Goal: Answer question/provide support: Share knowledge or assist other users

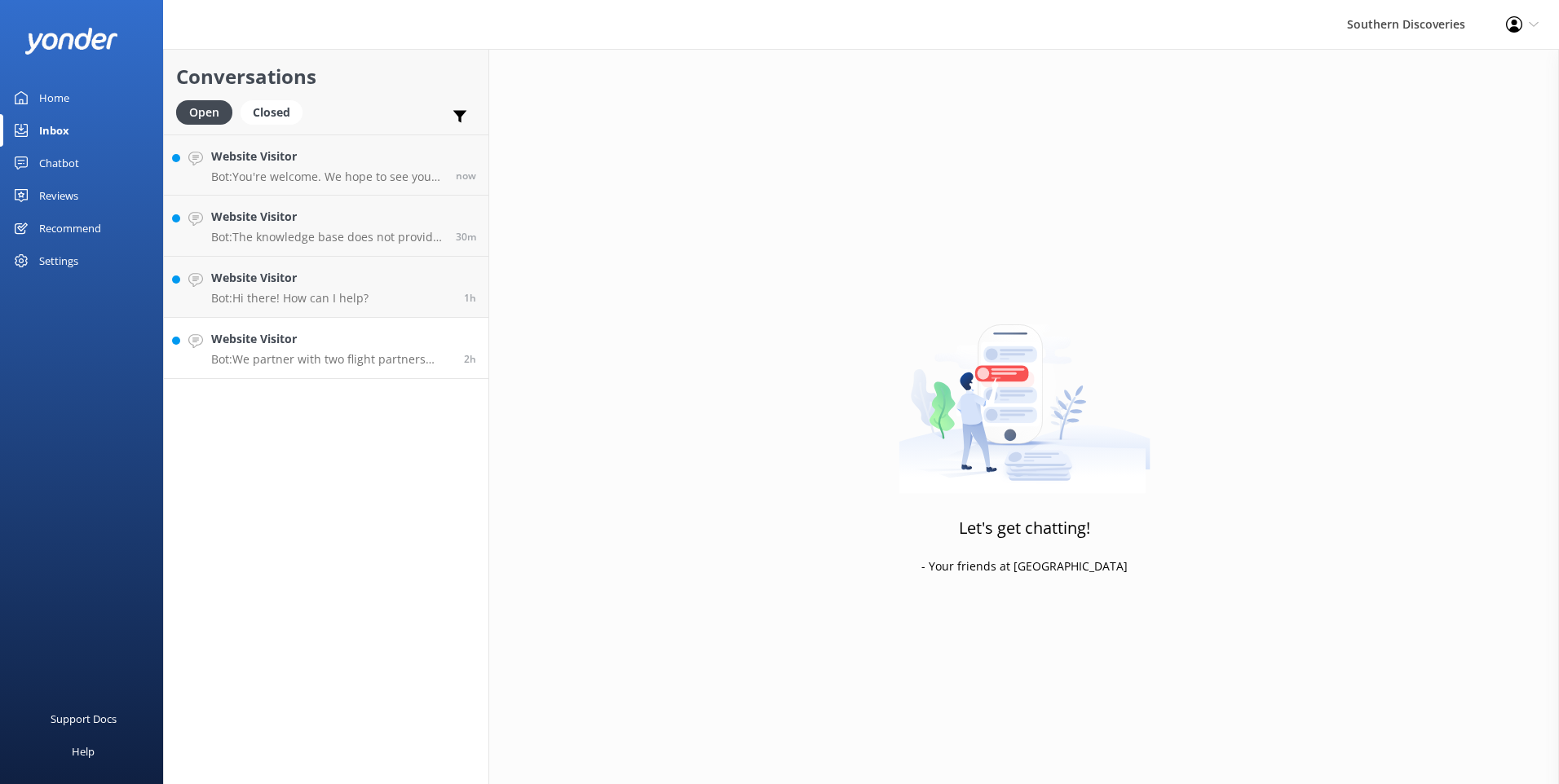
click at [289, 341] on h4 "Website Visitor" at bounding box center [331, 339] width 240 height 18
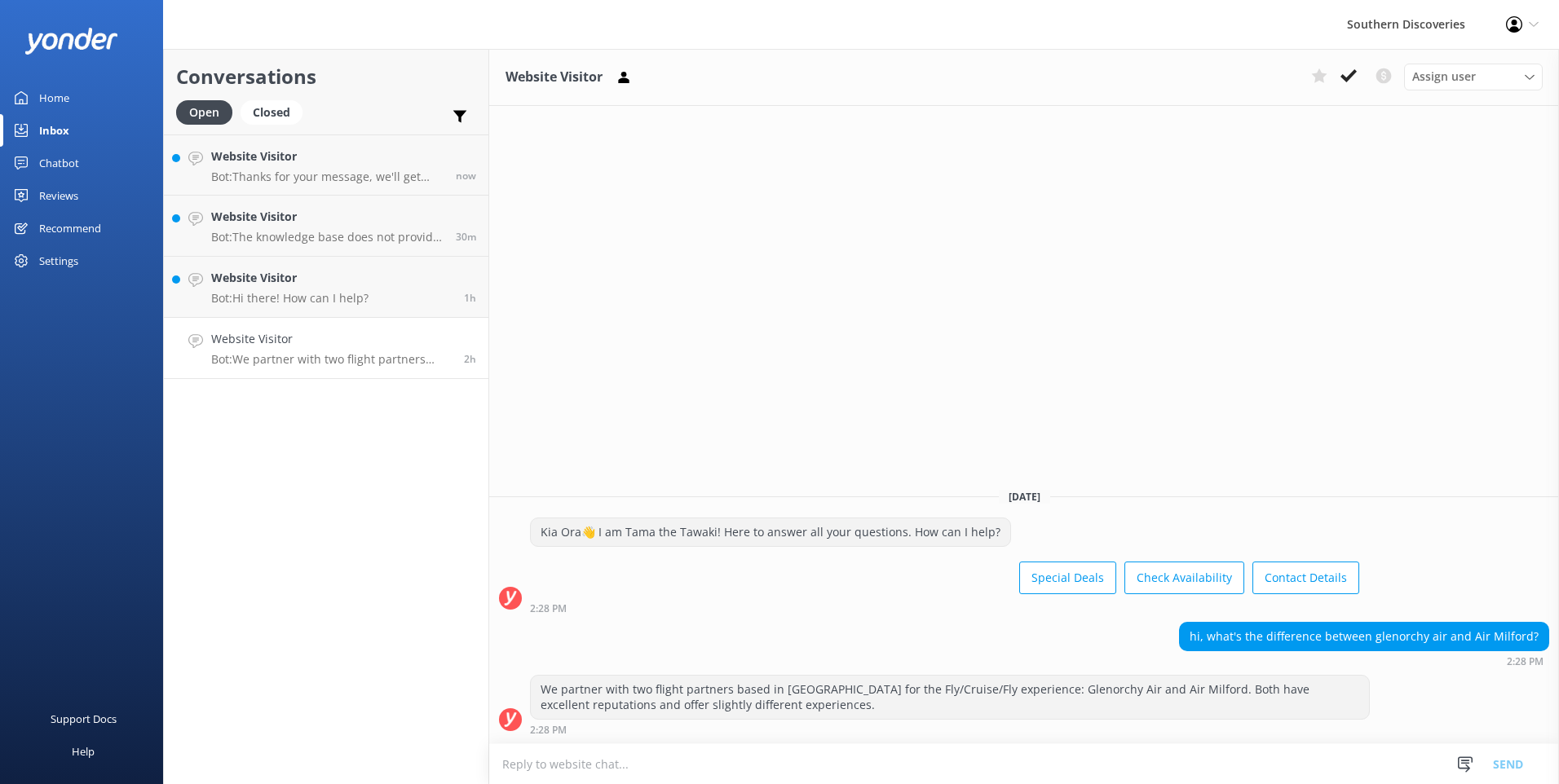
drag, startPoint x: 1344, startPoint y: 79, endPoint x: 1169, endPoint y: 120, distance: 179.7
click at [1343, 78] on use at bounding box center [1348, 75] width 16 height 13
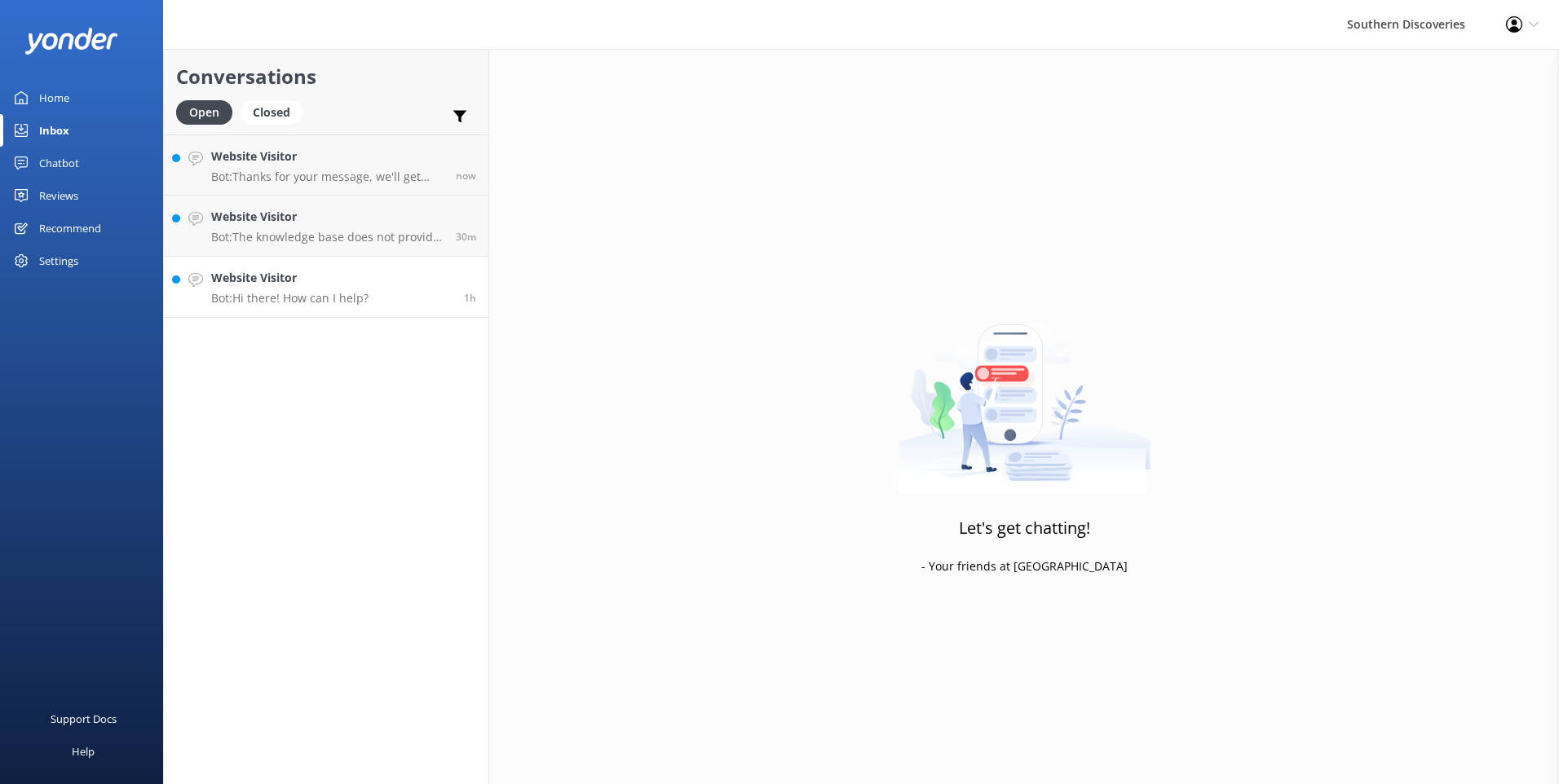
click at [429, 305] on link "Website Visitor Bot: Hi there! How can I help? 1h" at bounding box center [326, 287] width 324 height 61
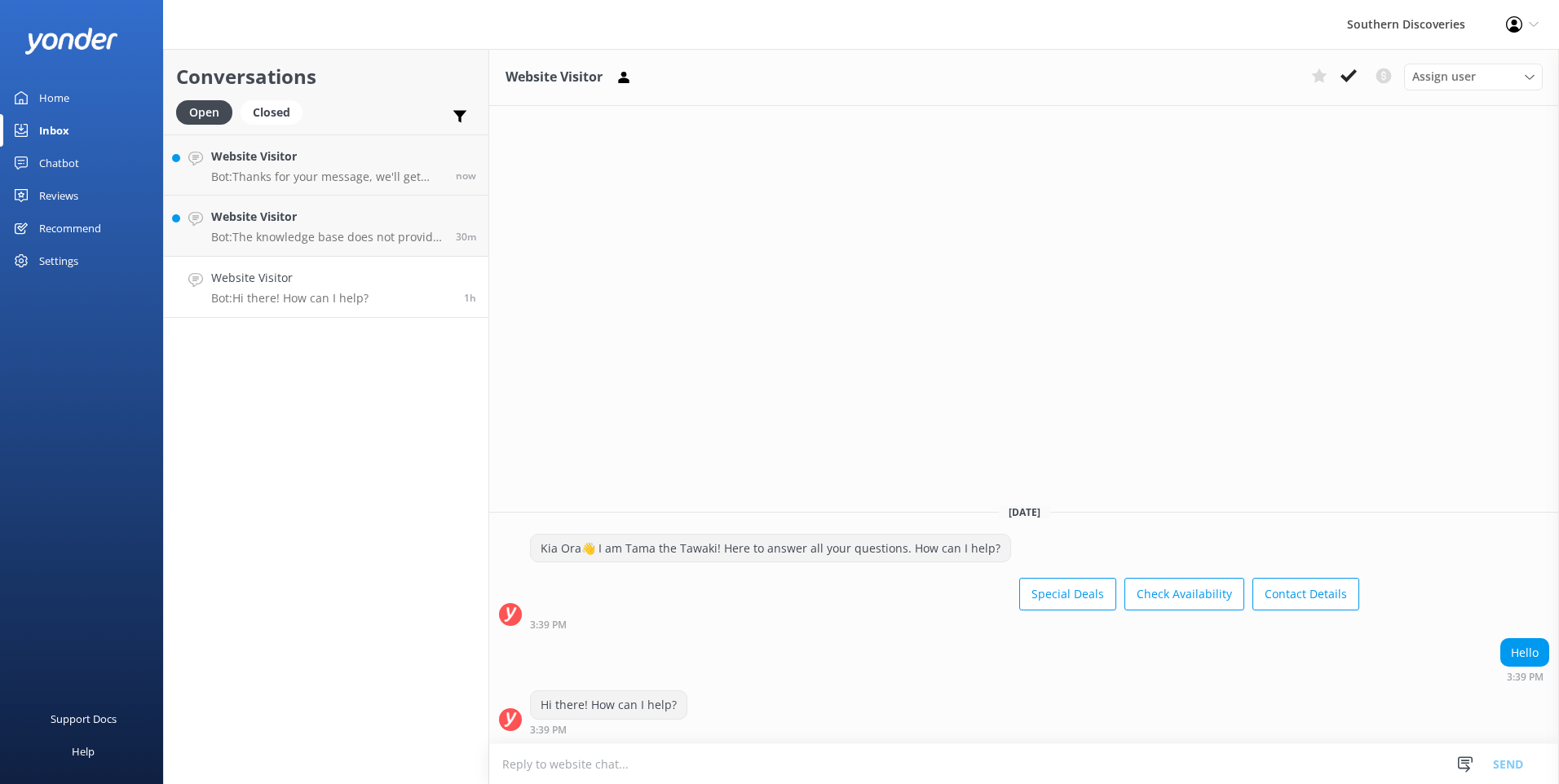
drag, startPoint x: 1351, startPoint y: 67, endPoint x: 1343, endPoint y: 68, distance: 8.1
click at [1350, 68] on button at bounding box center [1348, 76] width 29 height 25
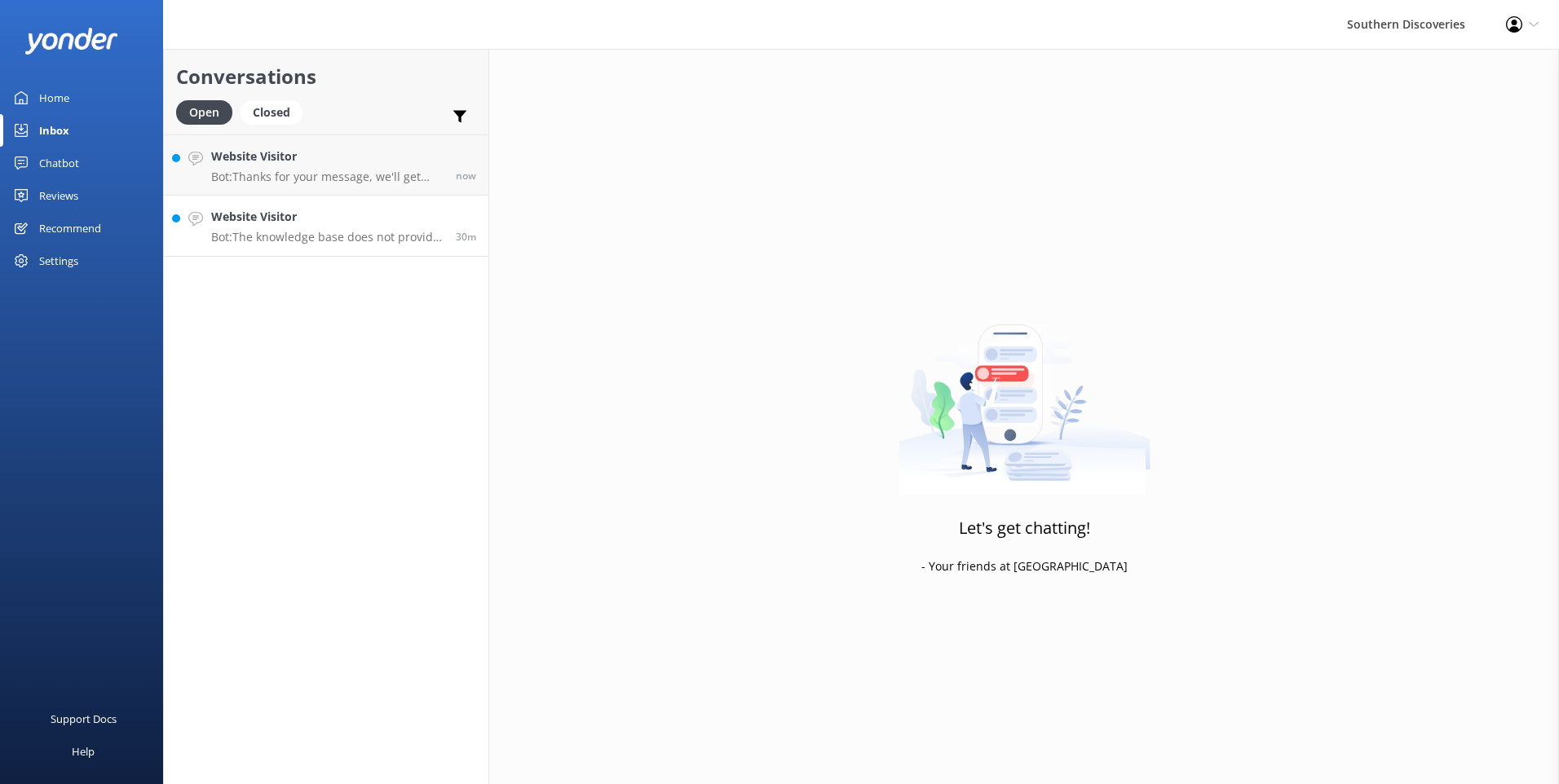
click at [399, 225] on h4 "Website Visitor" at bounding box center [327, 216] width 232 height 18
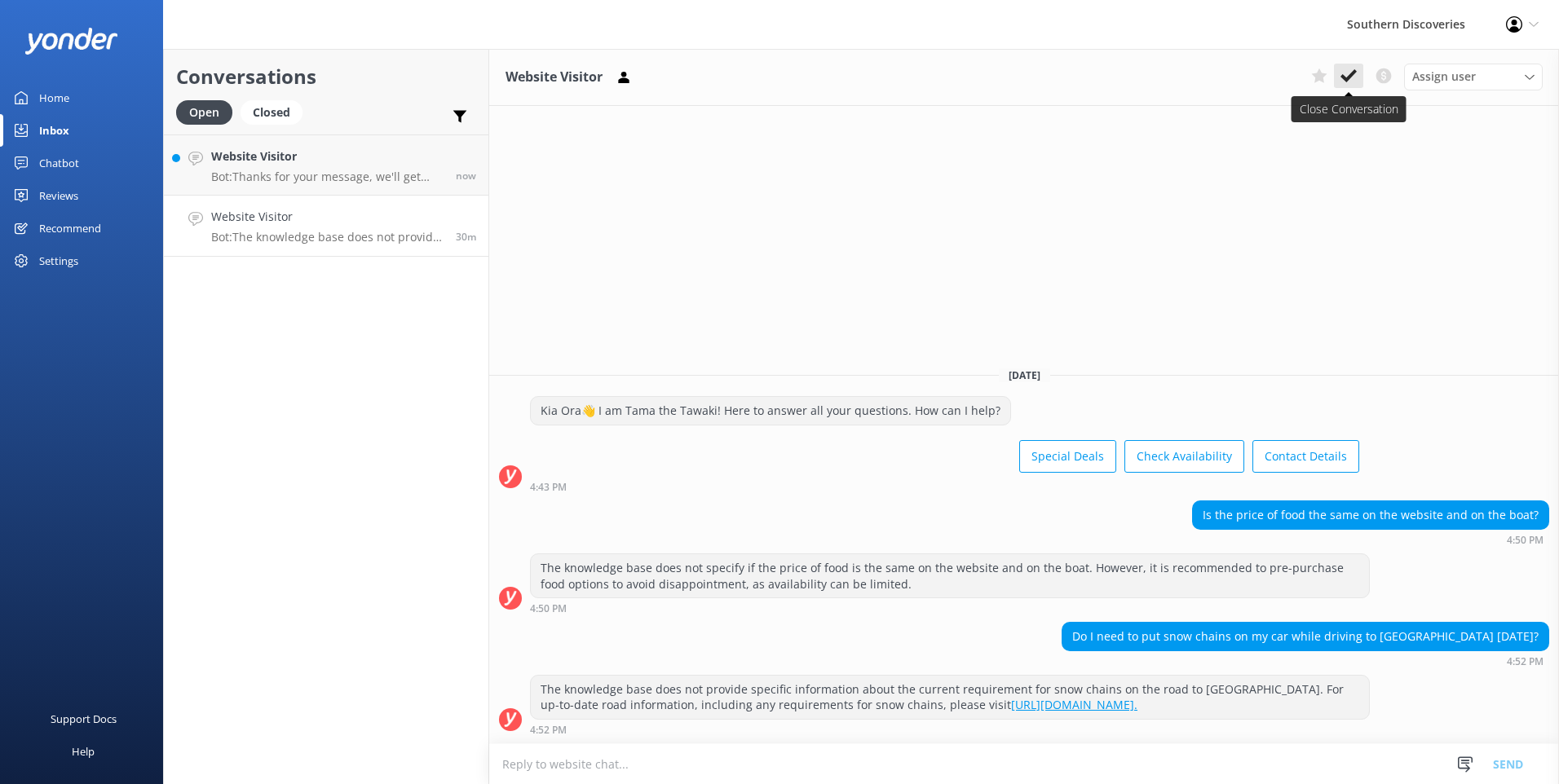
click at [1361, 70] on button at bounding box center [1348, 76] width 29 height 25
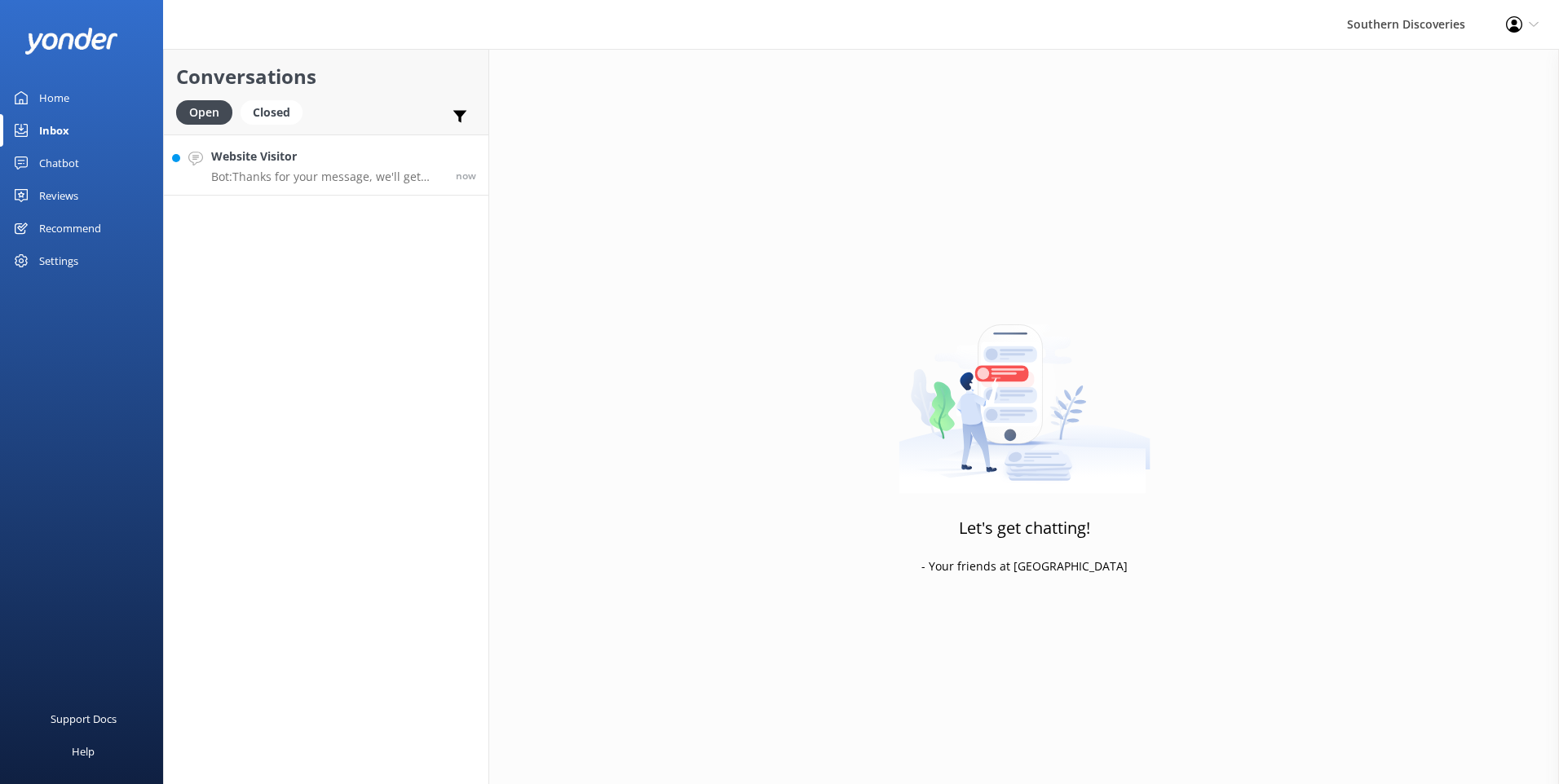
click at [344, 182] on p "Bot: Thanks for your message, we'll get back to you as soon as we can. You're a…" at bounding box center [327, 177] width 232 height 15
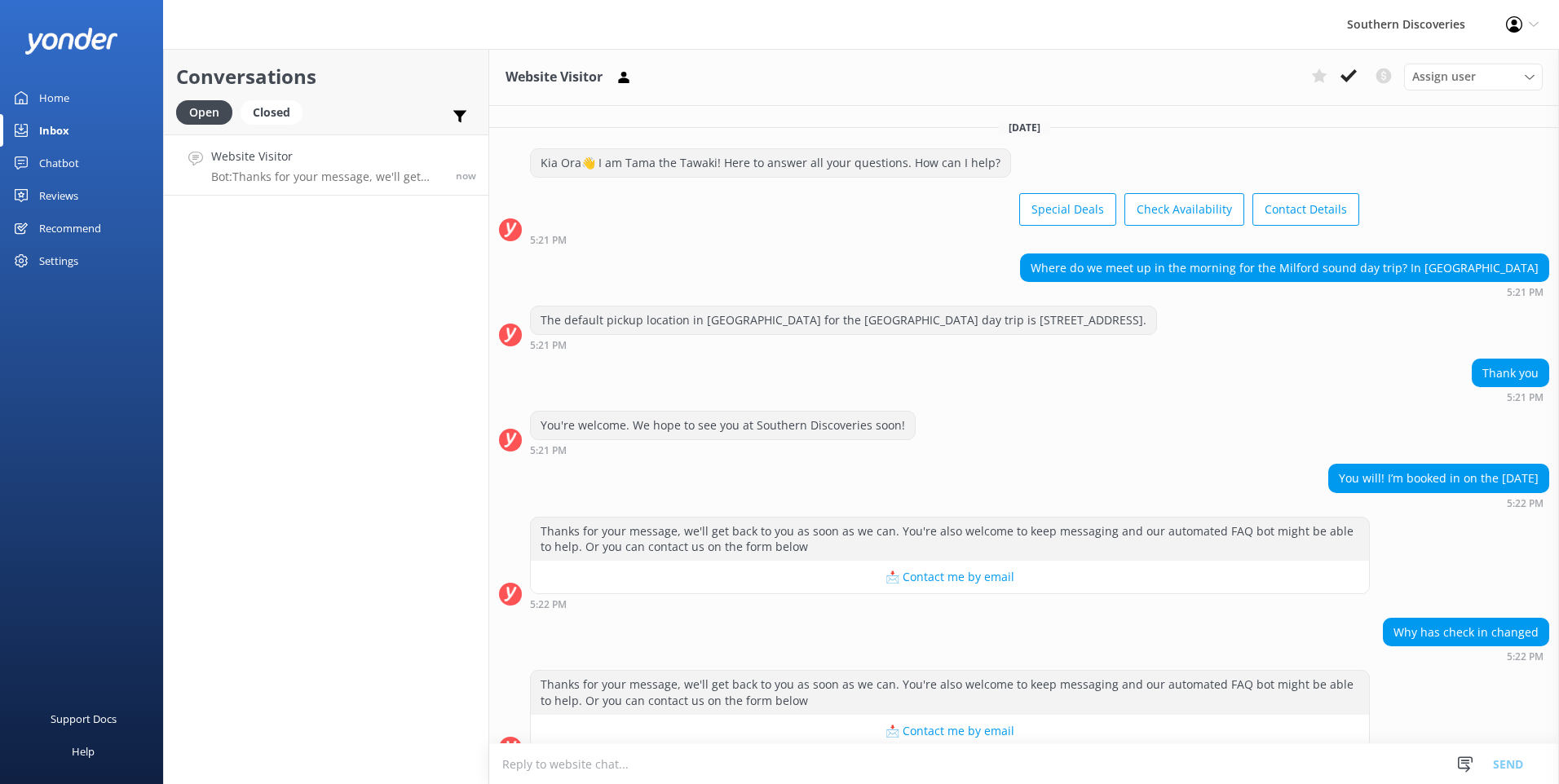
scroll to position [28, 0]
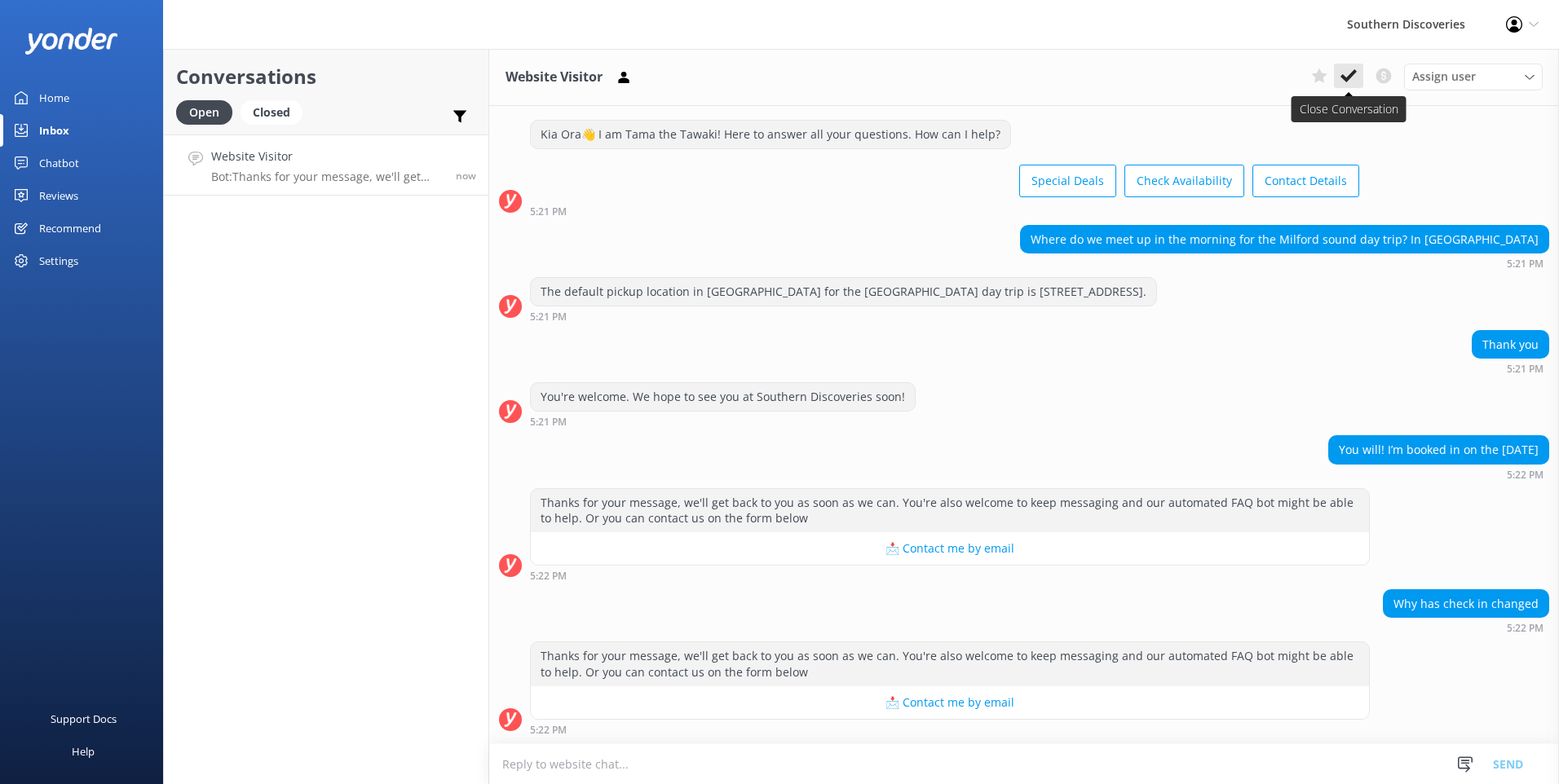
click at [1342, 82] on icon at bounding box center [1348, 76] width 16 height 16
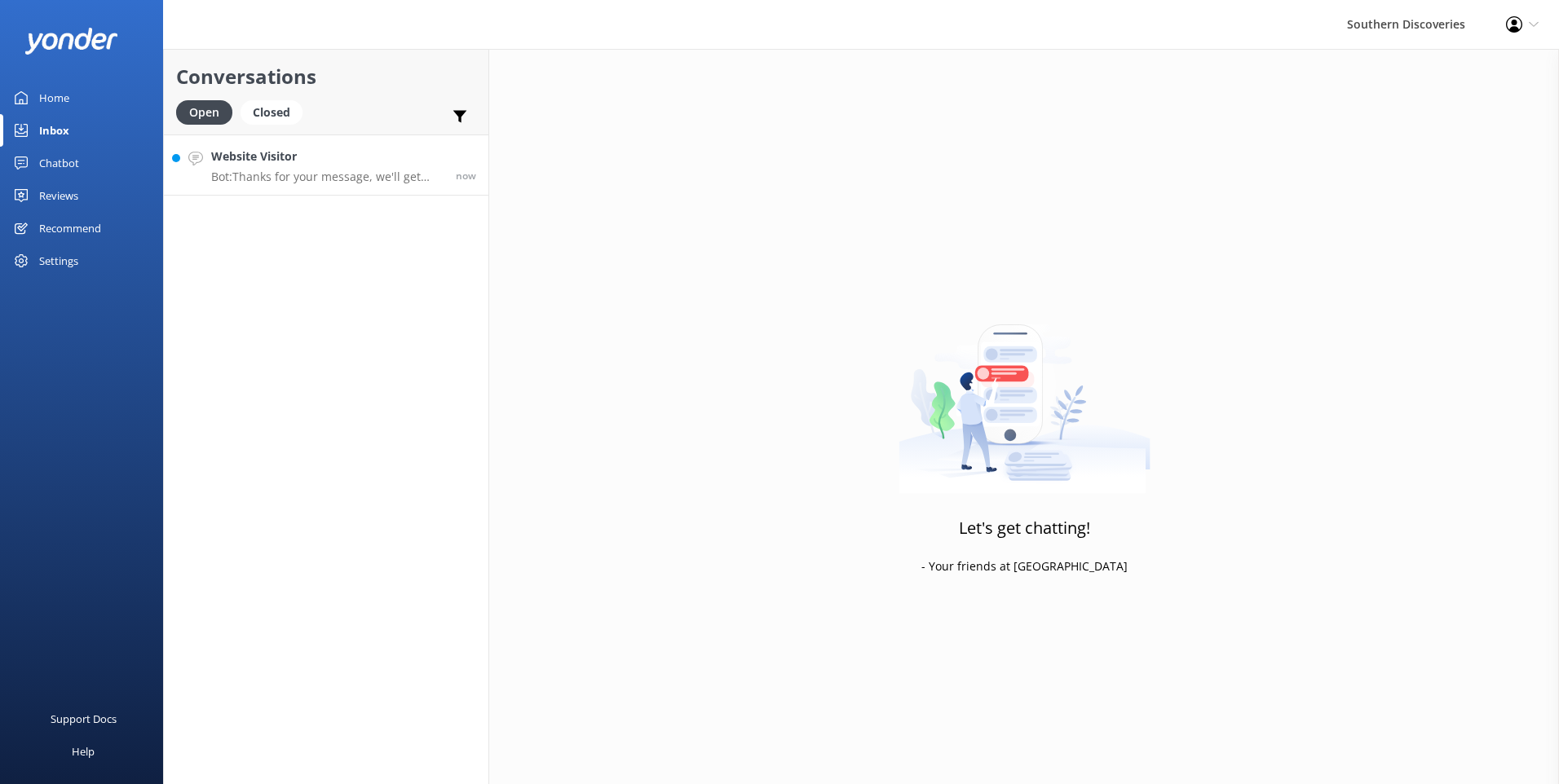
click at [225, 155] on h4 "Website Visitor" at bounding box center [327, 156] width 232 height 18
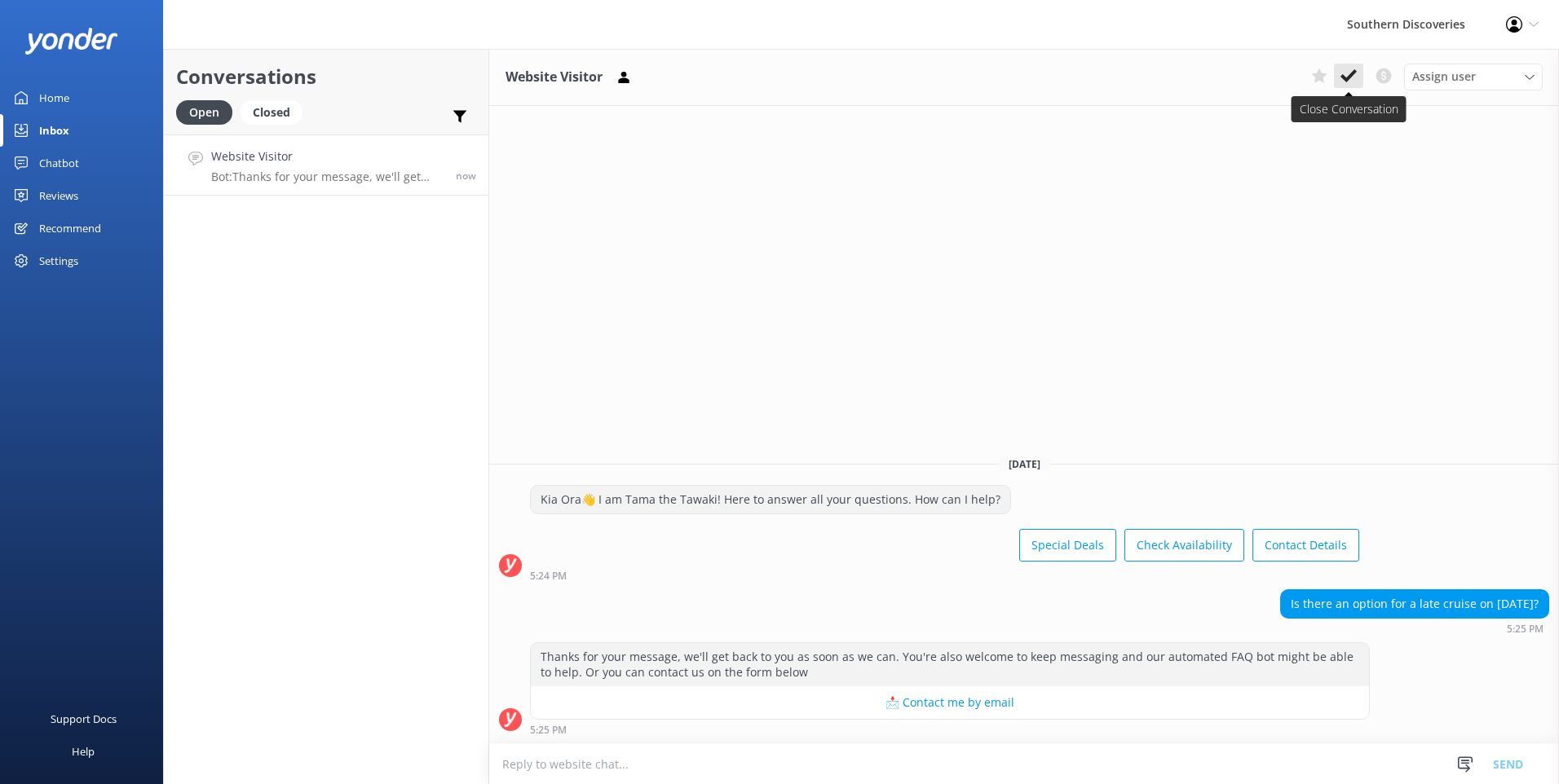
click at [1339, 72] on button at bounding box center [1348, 76] width 29 height 25
